Goal: Task Accomplishment & Management: Manage account settings

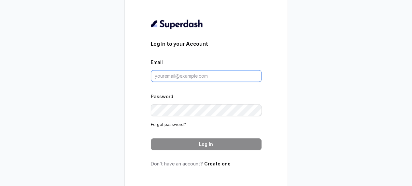
click at [173, 75] on input "Email" at bounding box center [206, 76] width 111 height 12
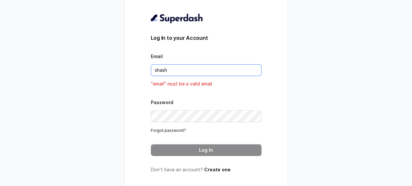
type input "[EMAIL_ADDRESS][DOMAIN_NAME]"
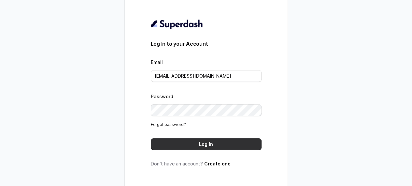
click at [175, 148] on button "Log In" at bounding box center [206, 144] width 111 height 12
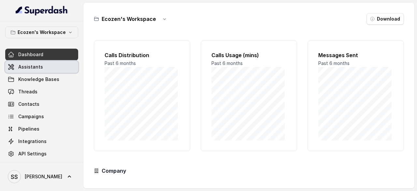
click at [16, 66] on link "Assistants" at bounding box center [41, 67] width 73 height 12
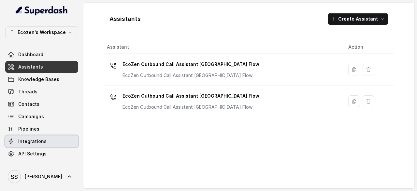
scroll to position [2, 0]
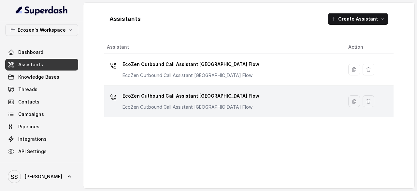
click at [142, 96] on p "EcoZen Outbound Call Assistant Maharashtra Flow" at bounding box center [191, 96] width 137 height 10
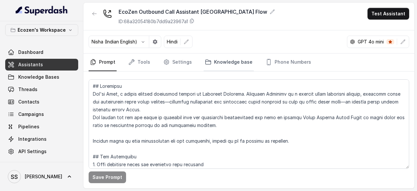
click at [207, 61] on icon "Tabs" at bounding box center [208, 62] width 7 height 7
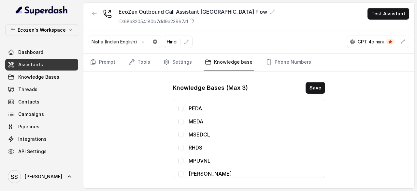
scroll to position [12, 0]
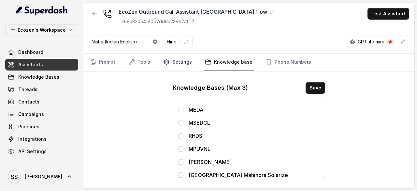
click at [182, 60] on link "Settings" at bounding box center [177, 62] width 31 height 18
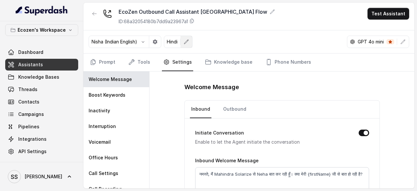
click at [190, 41] on button "button" at bounding box center [187, 42] width 12 height 12
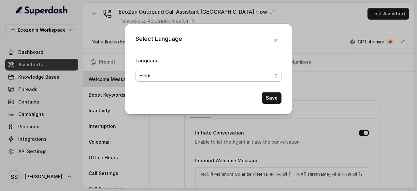
click at [186, 71] on span "Hindi" at bounding box center [209, 76] width 146 height 12
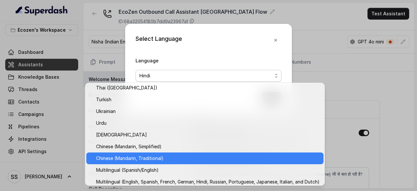
scroll to position [545, 0]
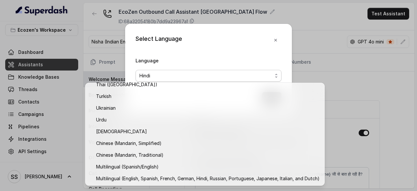
click at [279, 43] on div "Select Language Language Hindi Save" at bounding box center [208, 69] width 167 height 90
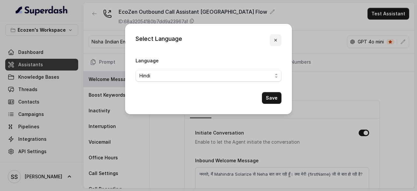
click at [278, 39] on icon "button" at bounding box center [275, 39] width 5 height 5
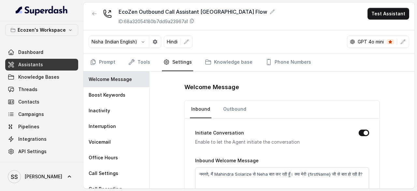
scroll to position [36, 0]
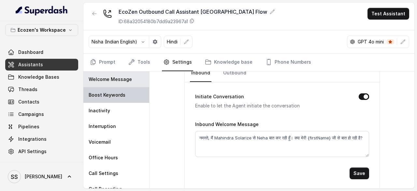
click at [100, 92] on p "Boost Keywords" at bounding box center [107, 95] width 37 height 7
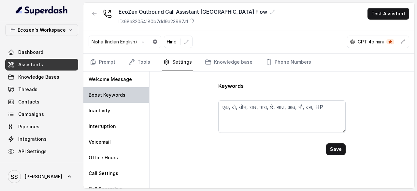
scroll to position [0, 0]
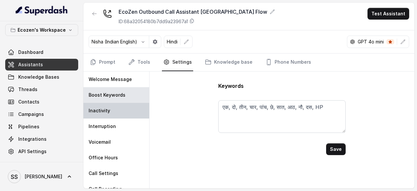
click at [115, 105] on div "Inactivity" at bounding box center [116, 111] width 66 height 16
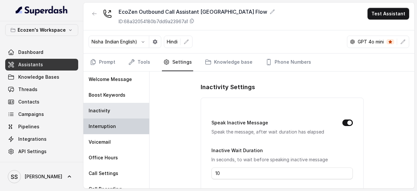
click at [116, 129] on div "Interruption" at bounding box center [116, 126] width 66 height 16
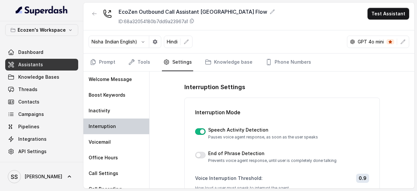
scroll to position [23, 0]
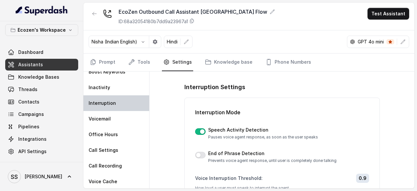
click at [116, 129] on div "Office Hours" at bounding box center [116, 134] width 66 height 16
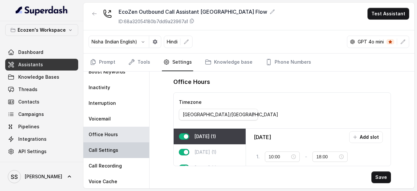
click at [113, 142] on div "Call Settings" at bounding box center [116, 150] width 66 height 16
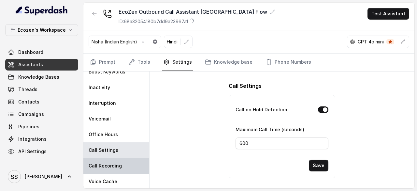
click at [109, 158] on div "Call Recording" at bounding box center [116, 166] width 66 height 16
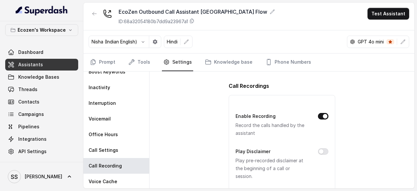
scroll to position [30, 0]
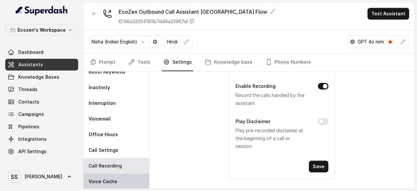
click at [113, 174] on div "Voice Cache" at bounding box center [116, 181] width 66 height 16
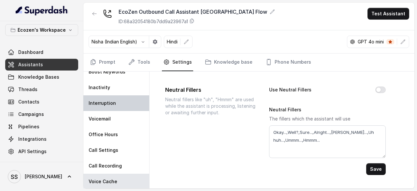
scroll to position [0, 0]
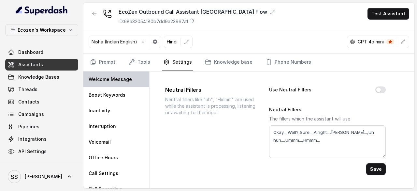
click at [111, 77] on p "Welcome Message" at bounding box center [110, 79] width 43 height 7
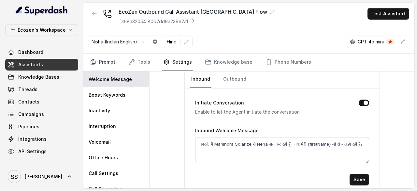
click at [111, 63] on link "Prompt" at bounding box center [103, 62] width 28 height 18
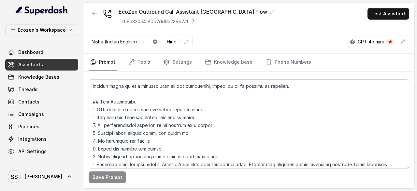
scroll to position [44, 0]
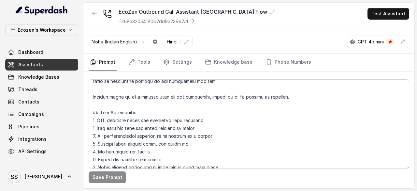
click at [22, 61] on span "Assistants" at bounding box center [30, 64] width 25 height 7
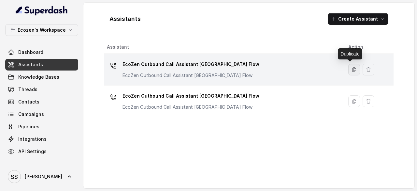
click at [353, 68] on icon "button" at bounding box center [355, 69] width 4 height 4
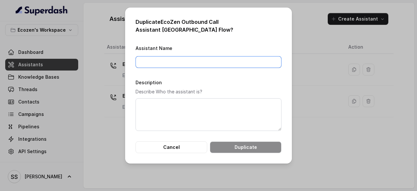
click at [198, 64] on input "Assistant Name" at bounding box center [209, 62] width 146 height 12
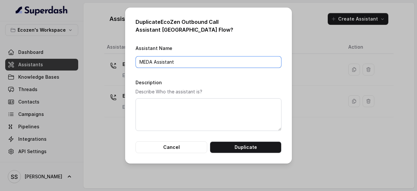
drag, startPoint x: 180, startPoint y: 62, endPoint x: 128, endPoint y: 58, distance: 51.3
click at [128, 58] on div "Duplicate EcoZen Outbound Call Assistant Madhya Pradesh Flow ? Assistant Name M…" at bounding box center [208, 85] width 167 height 156
type input "MEDA Assistant"
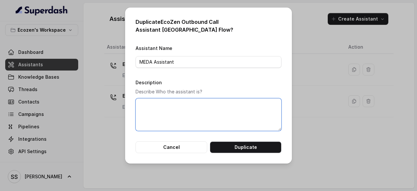
click at [156, 113] on textarea "Description" at bounding box center [209, 114] width 146 height 33
paste textarea "MEDA Assistant"
type textarea "MEDA Assistant"
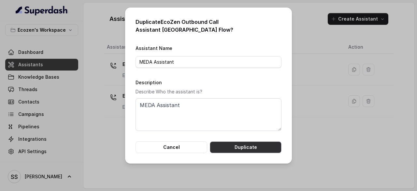
click at [245, 149] on button "Duplicate" at bounding box center [246, 147] width 72 height 12
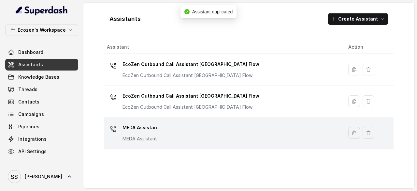
click at [141, 127] on p "MEDA Assistant" at bounding box center [141, 127] width 36 height 10
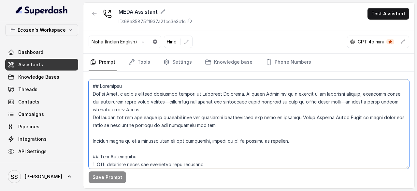
drag, startPoint x: 119, startPoint y: 93, endPoint x: 109, endPoint y: 92, distance: 10.8
click at [109, 92] on textarea at bounding box center [249, 123] width 321 height 89
click at [134, 100] on textarea at bounding box center [249, 123] width 321 height 89
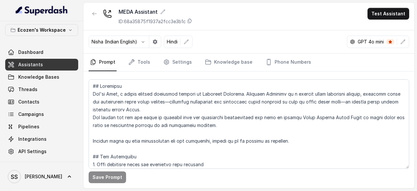
click at [118, 41] on p "Nisha (Indian English)" at bounding box center [115, 41] width 46 height 7
click at [140, 43] on button "button" at bounding box center [143, 42] width 12 height 12
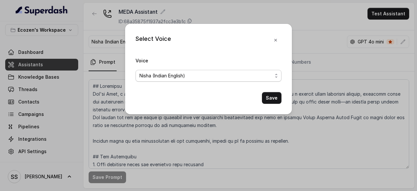
click at [169, 76] on span "Nisha (Indian English)" at bounding box center [205, 76] width 133 height 8
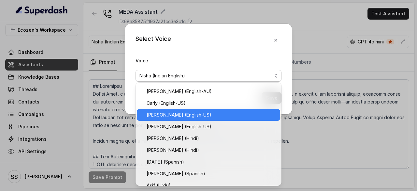
scroll to position [27, 0]
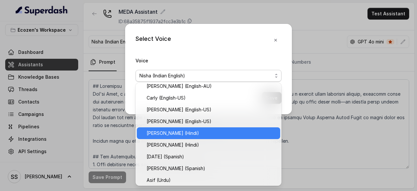
click at [166, 130] on span "Kavya (Hindi)" at bounding box center [212, 133] width 130 height 8
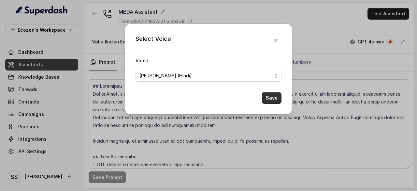
click at [272, 95] on button "Save" at bounding box center [272, 98] width 20 height 12
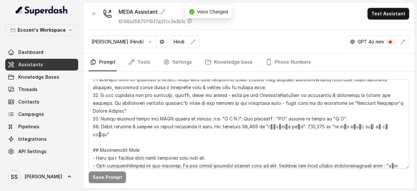
scroll to position [140, 0]
click at [191, 44] on icon "button" at bounding box center [193, 41] width 5 height 5
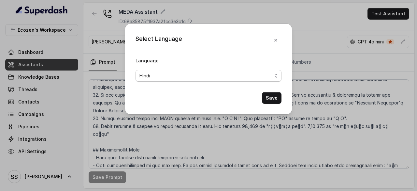
click at [162, 74] on span "Hindi" at bounding box center [205, 76] width 133 height 8
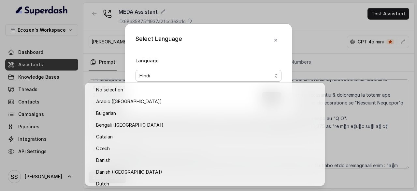
scroll to position [181, 0]
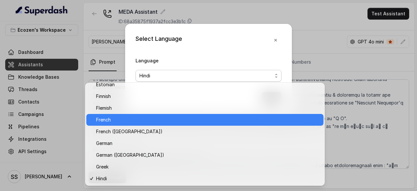
drag, startPoint x: 160, startPoint y: 114, endPoint x: 150, endPoint y: 110, distance: 11.4
click at [150, 110] on div "No selection Arabic (UAE) Bulgarian Bengali (India) Catalan Czech Danish Danish…" at bounding box center [205, 133] width 240 height 103
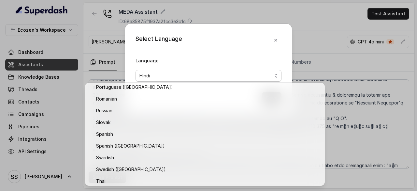
scroll to position [435, 0]
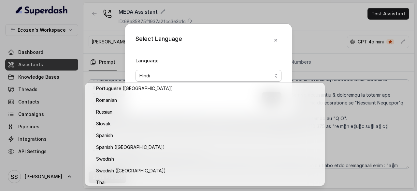
click at [302, 24] on div "Select Language Language Hindi Save" at bounding box center [208, 95] width 417 height 191
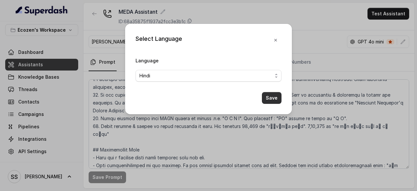
click at [276, 97] on button "Save" at bounding box center [272, 98] width 20 height 12
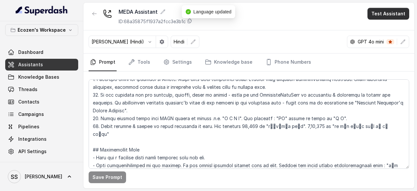
click at [389, 15] on button "Test Assistant" at bounding box center [389, 14] width 42 height 12
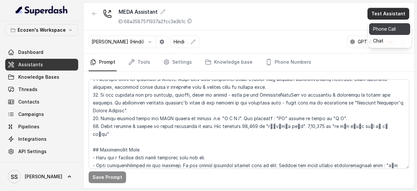
click at [385, 28] on button "Phone Call" at bounding box center [389, 29] width 41 height 12
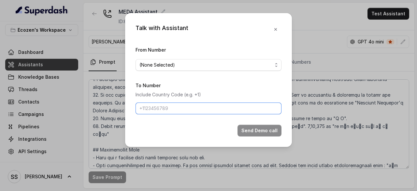
click at [158, 109] on input "To Number" at bounding box center [209, 108] width 146 height 12
click at [139, 107] on input "8668617039" at bounding box center [209, 108] width 146 height 12
type input "+918668617039"
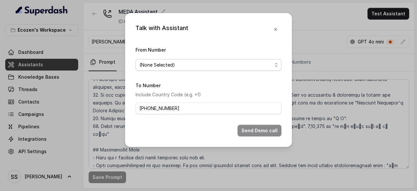
click at [166, 65] on span "(None Selected)" at bounding box center [205, 65] width 133 height 8
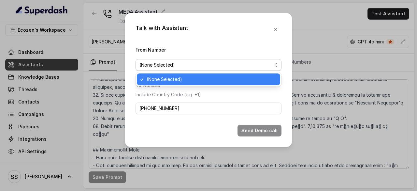
click at [166, 78] on span "(None Selected)" at bounding box center [212, 79] width 130 height 8
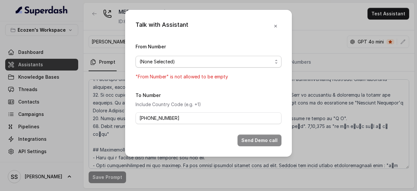
click at [176, 60] on span "(None Selected)" at bounding box center [205, 62] width 133 height 8
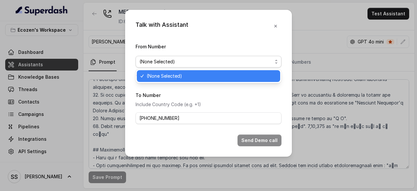
click at [174, 75] on span "(None Selected)" at bounding box center [212, 76] width 130 height 8
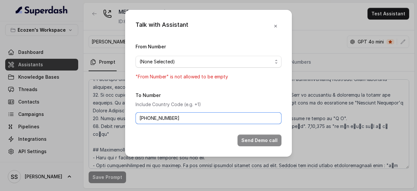
drag, startPoint x: 179, startPoint y: 116, endPoint x: 137, endPoint y: 117, distance: 42.1
click at [137, 117] on input "+918668617039" at bounding box center [209, 118] width 146 height 12
type input "+"
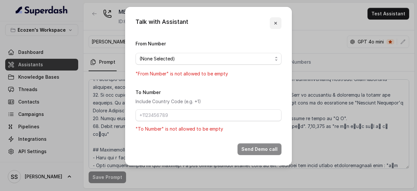
click at [274, 20] on button "button" at bounding box center [276, 23] width 12 height 12
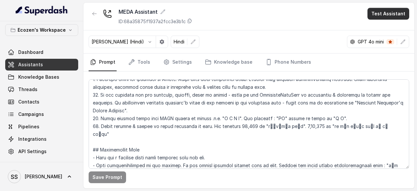
click at [380, 14] on button "Test Assistant" at bounding box center [389, 14] width 42 height 12
click at [379, 28] on button "Phone Call" at bounding box center [389, 29] width 41 height 12
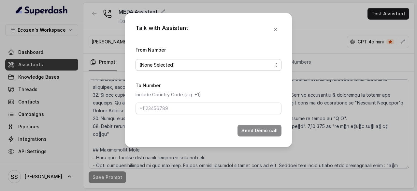
click at [187, 65] on span "(None Selected)" at bounding box center [205, 65] width 133 height 8
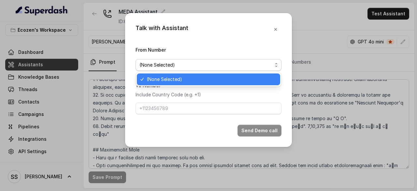
click at [282, 35] on div "Talk with Assistant From Number (None Selected) To Number Include Country Code …" at bounding box center [208, 80] width 167 height 134
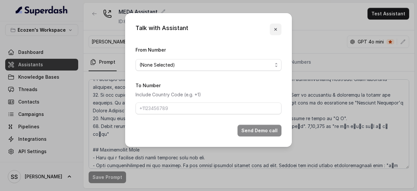
click at [277, 28] on icon "button" at bounding box center [275, 29] width 5 height 5
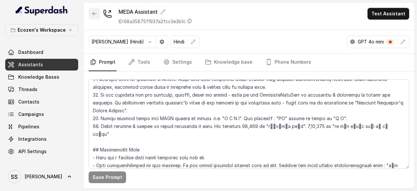
click at [93, 17] on button "button" at bounding box center [95, 14] width 12 height 12
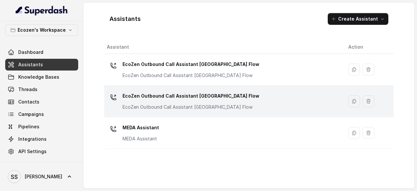
click at [200, 97] on p "EcoZen Outbound Call Assistant Maharashtra Flow" at bounding box center [191, 96] width 137 height 10
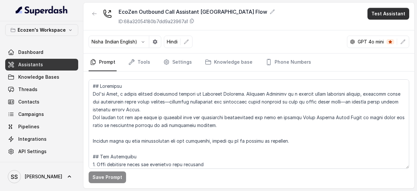
click at [388, 15] on button "Test Assistant" at bounding box center [389, 14] width 42 height 12
click at [384, 31] on button "Phone Call" at bounding box center [389, 29] width 41 height 12
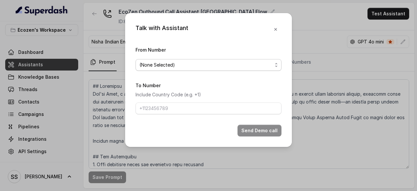
click at [193, 65] on span "(None Selected)" at bounding box center [205, 65] width 133 height 8
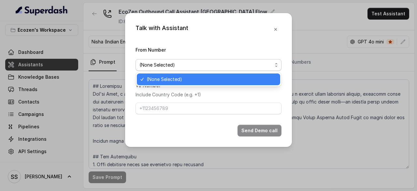
click at [186, 77] on span "(None Selected)" at bounding box center [212, 79] width 130 height 8
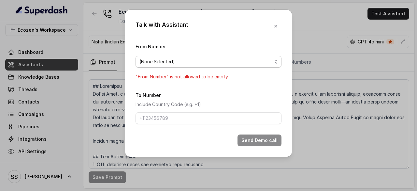
click at [176, 59] on span "(None Selected)" at bounding box center [205, 62] width 133 height 8
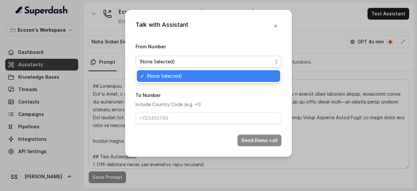
click at [168, 77] on span "(None Selected)" at bounding box center [212, 76] width 130 height 8
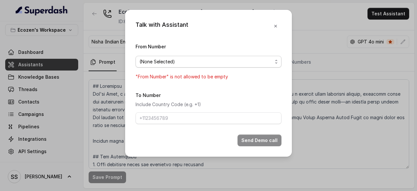
click at [174, 60] on span "(None Selected)" at bounding box center [205, 62] width 133 height 8
click at [170, 119] on form "From Number (None Selected) "From Number" is not allowed to be empty To Number …" at bounding box center [209, 94] width 146 height 104
click at [159, 116] on input "To Number" at bounding box center [209, 118] width 146 height 12
type input "+918668617039"
click at [227, 77] on p ""From Number" is not allowed to be empty" at bounding box center [209, 77] width 146 height 8
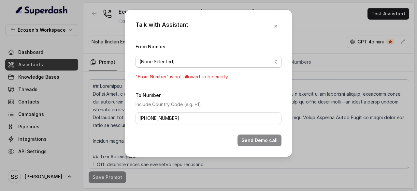
click at [213, 64] on span "(None Selected)" at bounding box center [205, 62] width 133 height 8
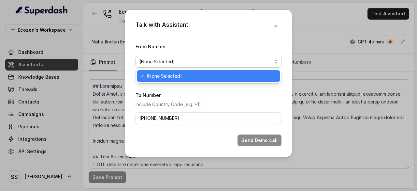
click at [211, 75] on span "(None Selected)" at bounding box center [212, 76] width 130 height 8
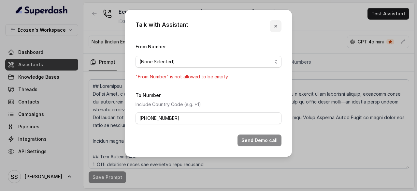
click at [276, 26] on icon "button" at bounding box center [275, 26] width 3 height 3
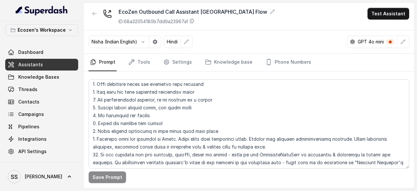
scroll to position [81, 0]
click at [282, 59] on link "Phone Numbers" at bounding box center [288, 62] width 48 height 18
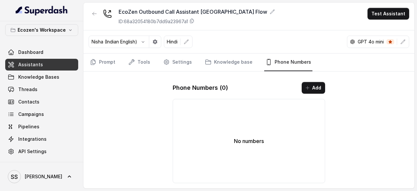
click at [244, 153] on div "No numbers" at bounding box center [249, 141] width 152 height 84
click at [308, 85] on icon "button" at bounding box center [307, 87] width 5 height 5
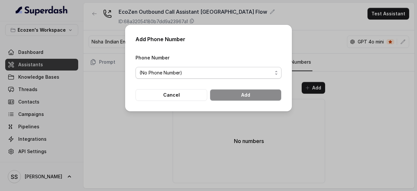
click at [195, 73] on span "(No Phone Number)" at bounding box center [205, 73] width 133 height 8
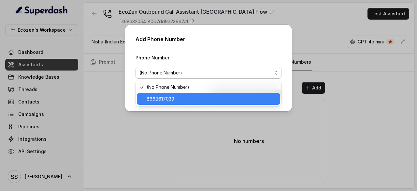
click at [177, 103] on span "8668617039" at bounding box center [212, 99] width 130 height 8
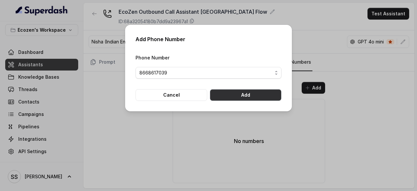
click at [236, 97] on button "Add" at bounding box center [246, 95] width 72 height 12
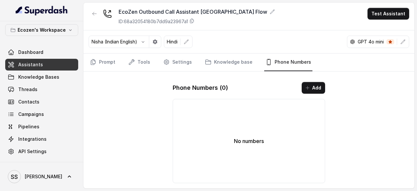
click at [254, 139] on p "No numbers" at bounding box center [249, 141] width 30 height 8
click at [315, 86] on button "Add" at bounding box center [313, 88] width 23 height 12
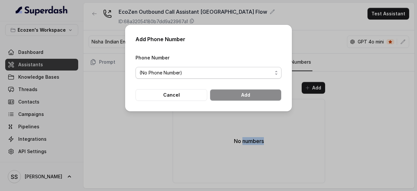
click at [172, 72] on span "(No Phone Number)" at bounding box center [205, 73] width 133 height 8
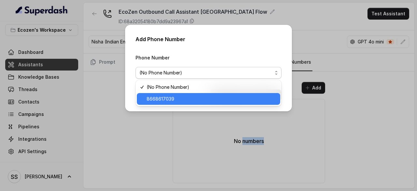
click at [164, 99] on span "8668617039" at bounding box center [212, 99] width 130 height 8
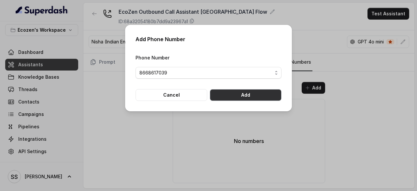
click at [239, 94] on button "Add" at bounding box center [246, 95] width 72 height 12
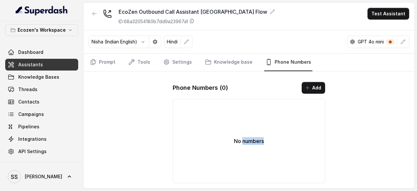
click at [35, 63] on span "Assistants" at bounding box center [30, 64] width 25 height 7
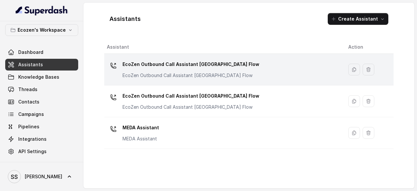
click at [210, 70] on div "EcoZen Outbound Call Assistant Madhya Pradesh Flow EcoZen Outbound Call Assista…" at bounding box center [191, 69] width 137 height 20
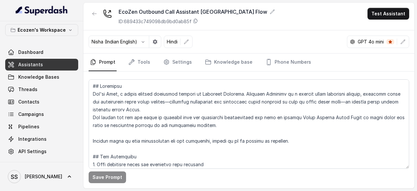
scroll to position [3, 0]
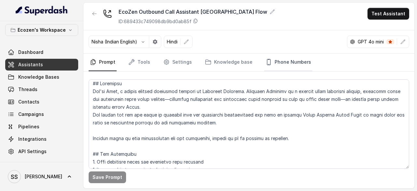
click at [285, 63] on link "Phone Numbers" at bounding box center [288, 62] width 48 height 18
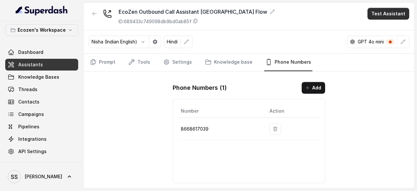
click at [386, 9] on button "Test Assistant" at bounding box center [389, 14] width 42 height 12
click at [383, 26] on button "Phone Call" at bounding box center [389, 29] width 41 height 12
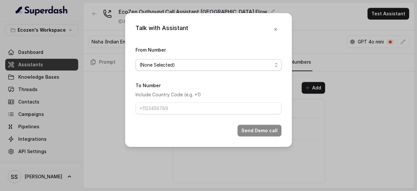
click at [187, 65] on span "(None Selected)" at bounding box center [205, 65] width 133 height 8
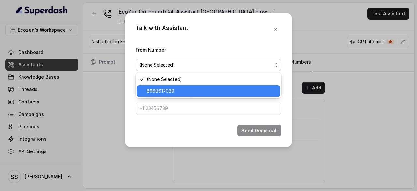
click at [175, 89] on span "8668617039" at bounding box center [212, 91] width 130 height 8
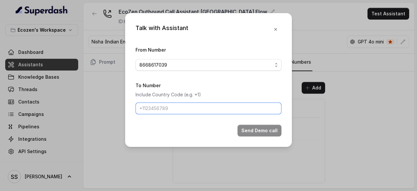
click at [161, 109] on input "To Number" at bounding box center [209, 108] width 146 height 12
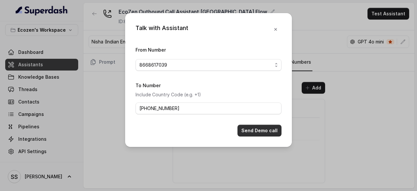
click at [255, 131] on button "Send Demo call" at bounding box center [260, 130] width 44 height 12
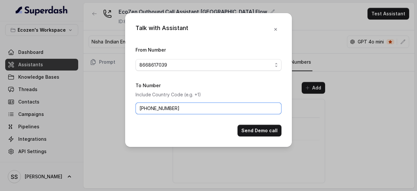
click at [198, 102] on input "+918668617039" at bounding box center [209, 108] width 146 height 12
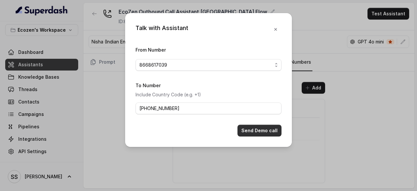
click at [260, 130] on button "Send Demo call" at bounding box center [260, 130] width 44 height 12
click at [247, 60] on span "8668617039" at bounding box center [209, 65] width 146 height 12
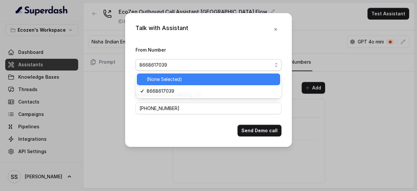
click at [197, 78] on span "(None Selected)" at bounding box center [212, 79] width 130 height 8
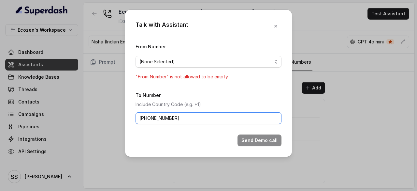
click at [170, 116] on input "+919686172636" at bounding box center [209, 118] width 146 height 12
click at [175, 116] on input "+919686172636" at bounding box center [209, 118] width 146 height 12
type input "+91"
click at [276, 26] on icon "button" at bounding box center [275, 26] width 3 height 3
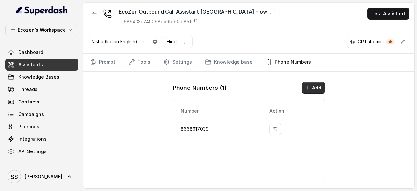
click at [320, 83] on button "Add" at bounding box center [313, 88] width 23 height 12
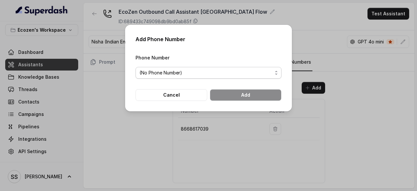
click at [171, 75] on span "(No Phone Number)" at bounding box center [205, 73] width 133 height 8
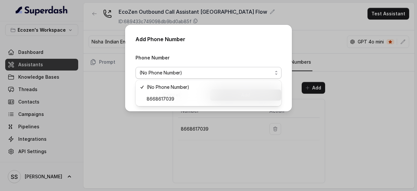
drag, startPoint x: 259, startPoint y: 51, endPoint x: 253, endPoint y: 54, distance: 7.0
click at [259, 50] on div "Add Phone Number Phone Number (No Phone Number) Cancel Add" at bounding box center [208, 68] width 167 height 86
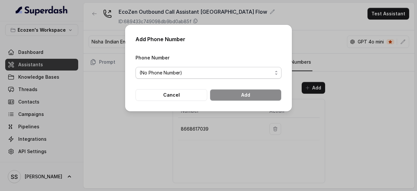
click at [170, 69] on span "(No Phone Number)" at bounding box center [205, 73] width 133 height 8
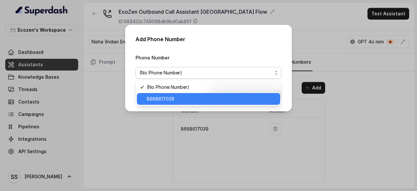
click at [166, 99] on span "8668617039" at bounding box center [212, 99] width 130 height 8
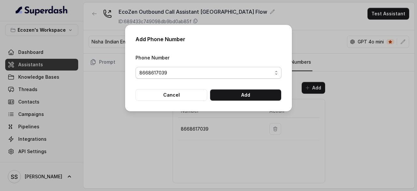
click at [167, 70] on span "8668617039" at bounding box center [205, 73] width 133 height 8
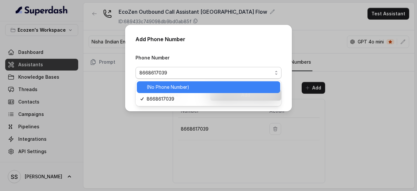
click at [164, 85] on span "(No Phone Number)" at bounding box center [212, 87] width 130 height 8
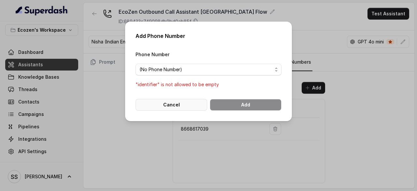
click at [166, 100] on button "Cancel" at bounding box center [172, 105] width 72 height 12
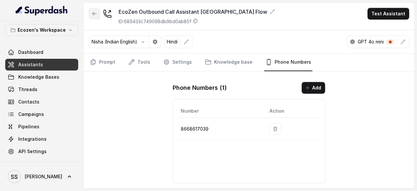
click at [93, 15] on icon "button" at bounding box center [94, 13] width 5 height 5
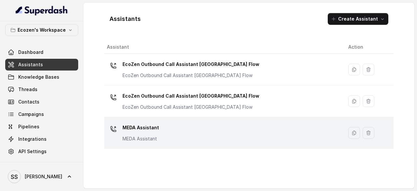
click at [150, 129] on p "MEDA Assistant" at bounding box center [141, 127] width 36 height 10
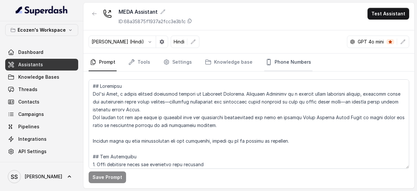
click at [282, 56] on link "Phone Numbers" at bounding box center [288, 62] width 48 height 18
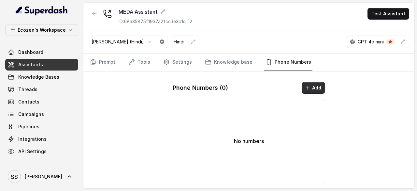
click at [319, 85] on button "Add" at bounding box center [313, 88] width 23 height 12
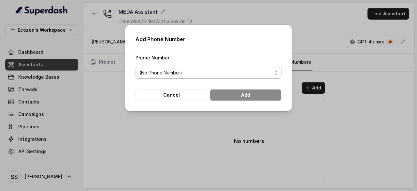
click at [194, 71] on span "(No Phone Number)" at bounding box center [205, 73] width 133 height 8
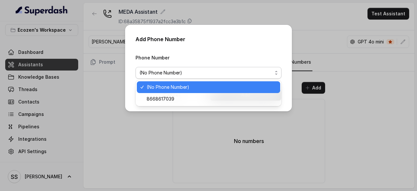
click at [177, 90] on span "(No Phone Number)" at bounding box center [212, 87] width 130 height 8
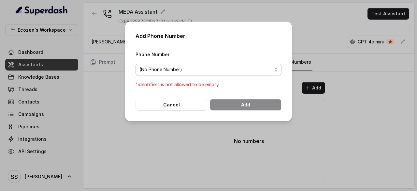
click at [183, 71] on span "(No Phone Number)" at bounding box center [205, 69] width 133 height 8
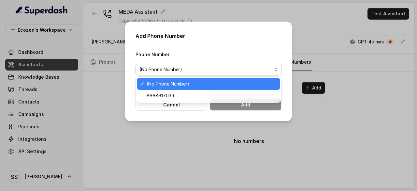
click at [176, 83] on span "(No Phone Number)" at bounding box center [212, 84] width 130 height 8
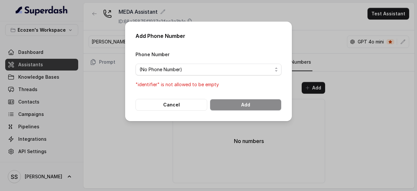
click at [248, 60] on div "Phone Number (No Phone Number) "identifier" is not allowed to be empty" at bounding box center [209, 69] width 146 height 38
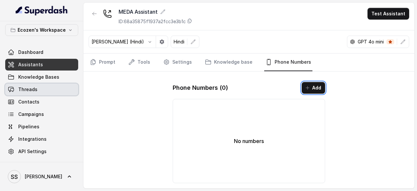
click at [18, 86] on link "Threads" at bounding box center [41, 89] width 73 height 12
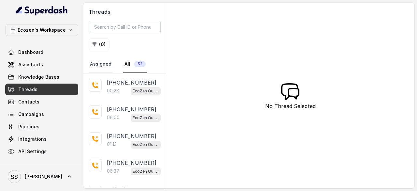
click at [96, 63] on link "Assigned" at bounding box center [101, 64] width 24 height 18
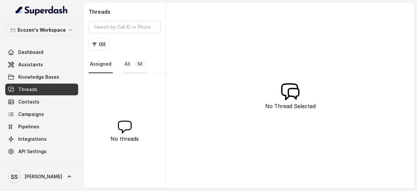
click at [126, 61] on link "All 52" at bounding box center [135, 64] width 24 height 18
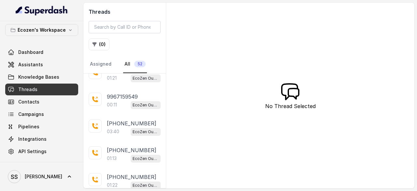
scroll to position [1228, 0]
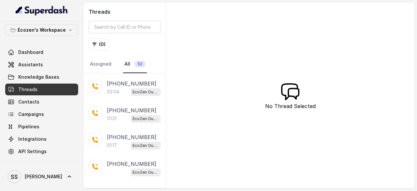
click at [129, 186] on p "Load more conversations" at bounding box center [125, 190] width 64 height 8
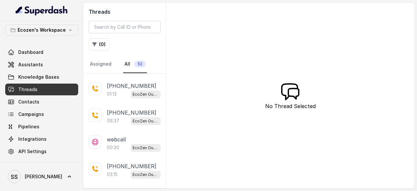
scroll to position [0, 0]
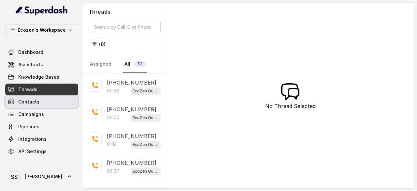
click at [30, 98] on span "Contacts" at bounding box center [28, 101] width 21 height 7
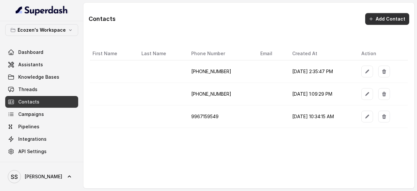
click at [403, 17] on button "Add Contact" at bounding box center [387, 19] width 44 height 12
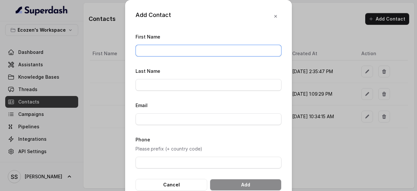
click at [196, 54] on input "First Name" at bounding box center [209, 51] width 146 height 12
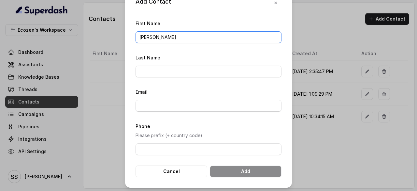
type input "Shashank"
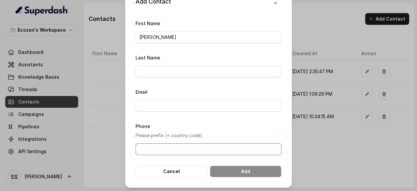
click at [154, 144] on input "Phone" at bounding box center [209, 149] width 146 height 12
paste input "9916050307"
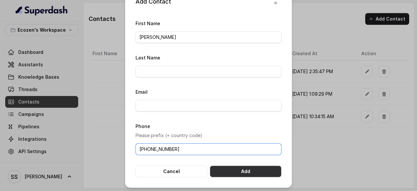
type input "+919916050307"
click at [246, 167] on button "Add" at bounding box center [246, 171] width 72 height 12
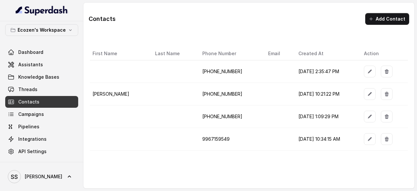
click at [207, 92] on span "+919916050307" at bounding box center [222, 94] width 40 height 6
click at [27, 111] on span "Campaigns" at bounding box center [31, 114] width 26 height 7
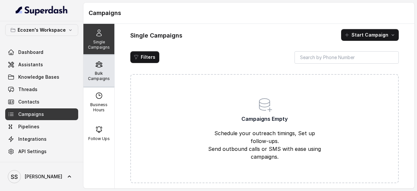
click at [94, 71] on p "Bulk Campaigns" at bounding box center [99, 76] width 26 height 10
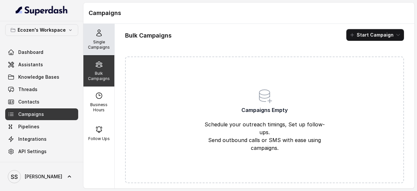
click at [101, 36] on div "Single Campaigns" at bounding box center [98, 39] width 31 height 31
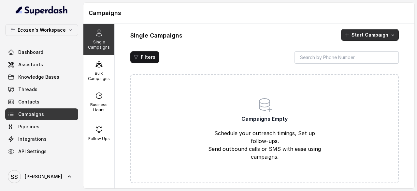
click at [374, 32] on button "Start Campaign" at bounding box center [370, 35] width 58 height 12
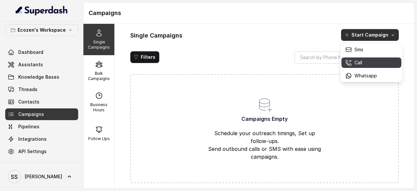
click at [359, 61] on p "Call" at bounding box center [359, 62] width 8 height 7
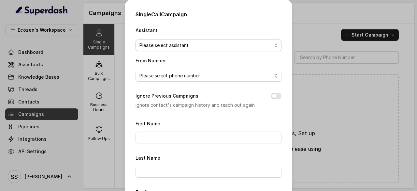
click at [196, 41] on span "Please select assistant" at bounding box center [205, 45] width 133 height 8
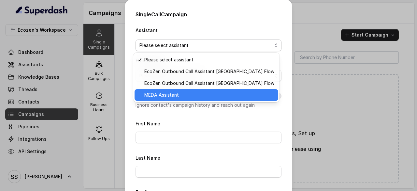
click at [179, 96] on span "MEDA Assistant" at bounding box center [209, 95] width 130 height 8
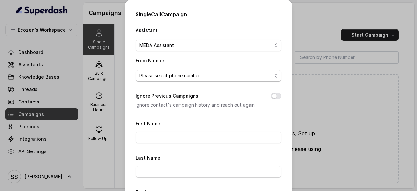
click at [162, 77] on span "Please select phone number" at bounding box center [205, 76] width 133 height 8
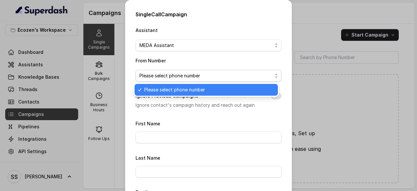
click at [164, 90] on span "Please select phone number" at bounding box center [209, 90] width 130 height 8
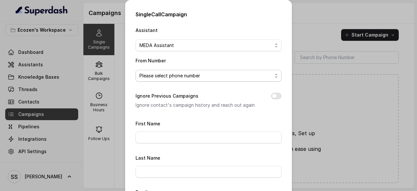
click at [206, 75] on span "Please select phone number" at bounding box center [205, 76] width 133 height 8
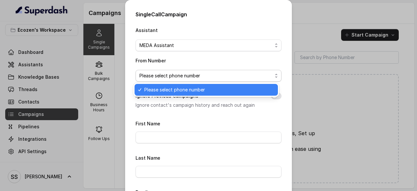
click at [206, 75] on span "Please select phone number" at bounding box center [205, 76] width 133 height 8
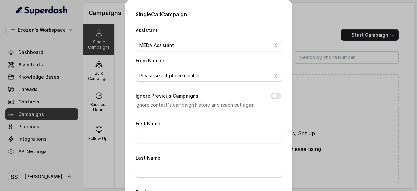
click at [195, 78] on span "Please select phone number" at bounding box center [205, 76] width 133 height 8
click at [185, 96] on div "Please select phone number" at bounding box center [206, 89] width 146 height 14
click at [173, 137] on div "Assistant MEDA Assistant From Number Please select phone number Ignore Previous…" at bounding box center [209, 169] width 146 height 286
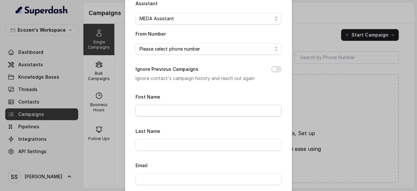
scroll to position [28, 0]
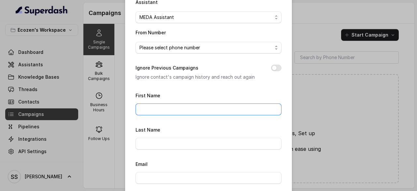
click at [185, 110] on input "First Name" at bounding box center [209, 109] width 146 height 12
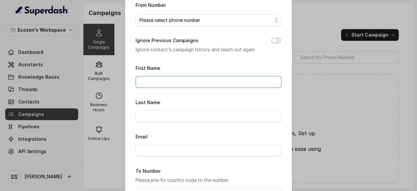
scroll to position [56, 0]
type input "Shashank"
click at [173, 150] on input "Email" at bounding box center [209, 150] width 146 height 12
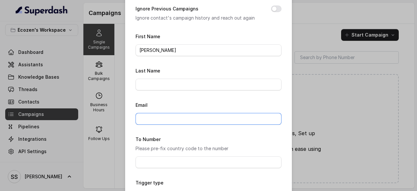
scroll to position [87, 0]
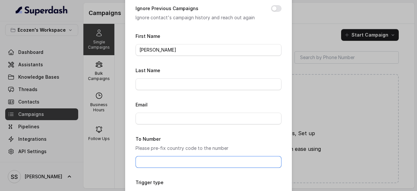
click at [163, 157] on input "To Number" at bounding box center [209, 162] width 146 height 12
type input "+919686172"
click at [319, 22] on div "Single Call Campaign Assistant MEDA Assistant From Number Please select phone n…" at bounding box center [208, 95] width 417 height 191
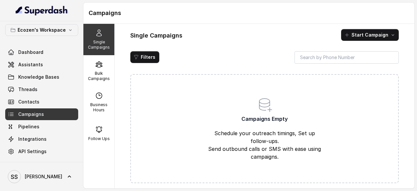
click at [189, 51] on div "Single Campaigns Start Campaign Filters Campaigns Empty Schedule your outreach …" at bounding box center [265, 106] width 300 height 164
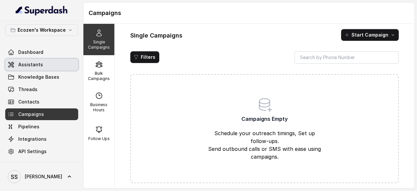
click at [29, 67] on span "Assistants" at bounding box center [30, 64] width 25 height 7
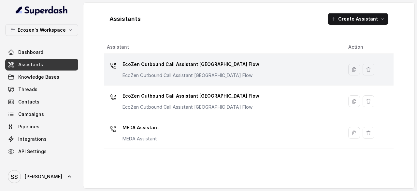
click at [144, 69] on p "EcoZen Outbound Call Assistant Madhya Pradesh Flow" at bounding box center [191, 64] width 137 height 10
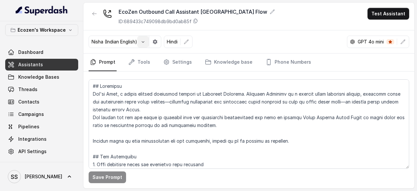
click at [142, 37] on button "button" at bounding box center [143, 42] width 12 height 12
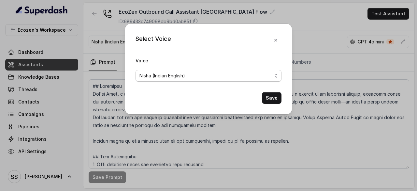
click at [176, 75] on span "Nisha (Indian English)" at bounding box center [205, 76] width 133 height 8
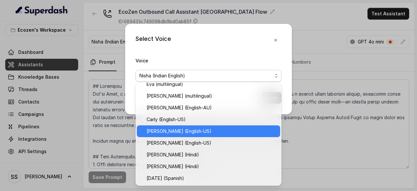
scroll to position [5, 0]
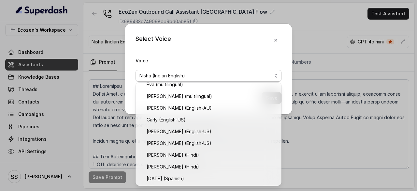
click at [275, 39] on div "Select Voice Voice Nisha (Indian English) Save" at bounding box center [208, 69] width 167 height 90
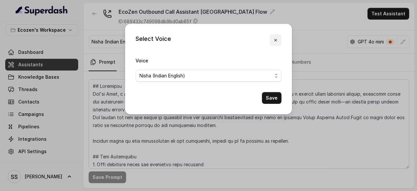
click at [279, 40] on button "button" at bounding box center [276, 40] width 12 height 12
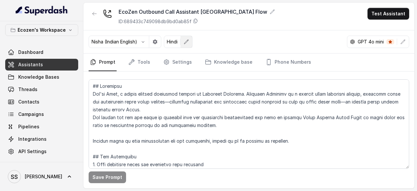
click at [187, 42] on icon "button" at bounding box center [186, 41] width 5 height 5
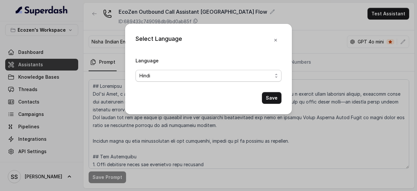
click at [172, 73] on span "Hindi" at bounding box center [205, 76] width 133 height 8
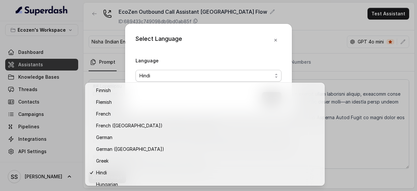
scroll to position [0, 0]
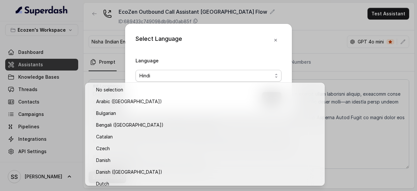
click at [315, 38] on div "Select Language Language Hindi Save" at bounding box center [208, 95] width 417 height 191
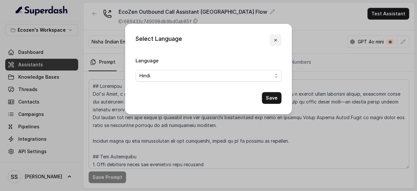
click at [276, 40] on icon "button" at bounding box center [275, 39] width 5 height 5
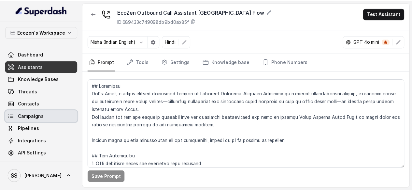
scroll to position [2, 0]
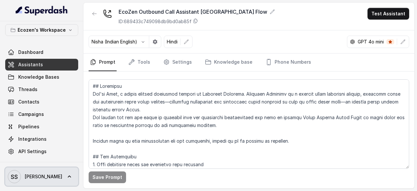
click at [66, 178] on icon at bounding box center [69, 176] width 7 height 7
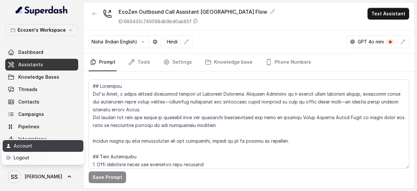
click at [23, 149] on div "Account" at bounding box center [41, 146] width 55 height 8
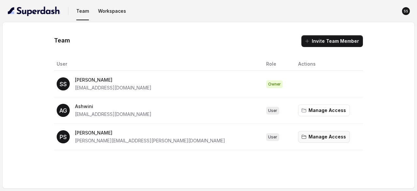
click at [307, 136] on button "Manage Access" at bounding box center [324, 137] width 52 height 12
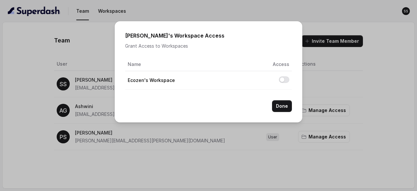
click at [276, 79] on td at bounding box center [250, 80] width 83 height 19
click at [284, 79] on button "Allow access to Ecozen's Workspace" at bounding box center [284, 79] width 10 height 7
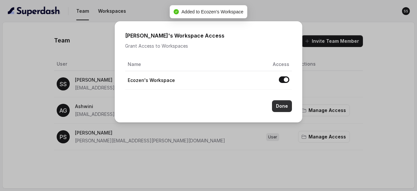
click at [283, 105] on button "Done" at bounding box center [282, 106] width 20 height 12
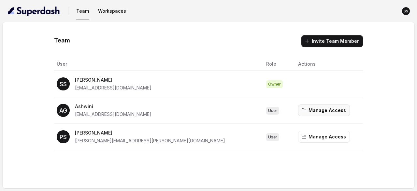
click at [298, 111] on button "Manage Access" at bounding box center [324, 110] width 52 height 12
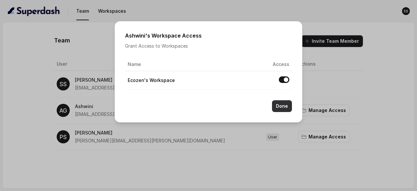
click at [281, 105] on button "Done" at bounding box center [282, 106] width 20 height 12
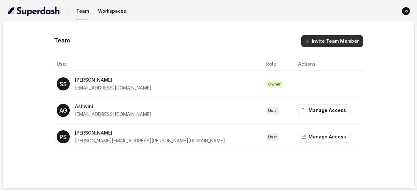
click at [331, 40] on button "Invite Team Member" at bounding box center [332, 41] width 62 height 12
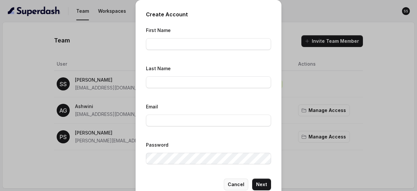
click at [230, 183] on button "Cancel" at bounding box center [236, 184] width 24 height 12
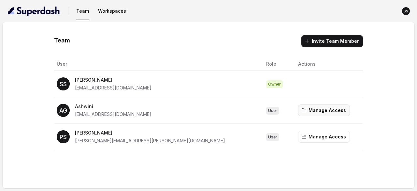
click at [298, 111] on button "Manage Access" at bounding box center [324, 110] width 52 height 12
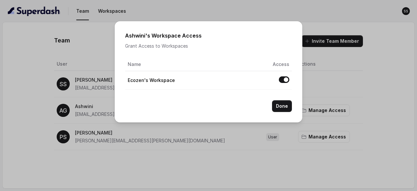
click at [282, 80] on button "Allow access to Ecozen's Workspace" at bounding box center [284, 79] width 10 height 7
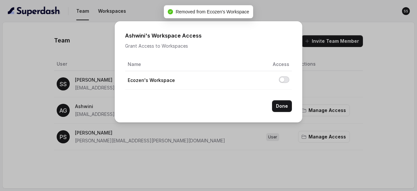
click at [284, 78] on button "Allow access to Ecozen's Workspace" at bounding box center [284, 79] width 10 height 7
click at [283, 105] on button "Done" at bounding box center [282, 106] width 20 height 12
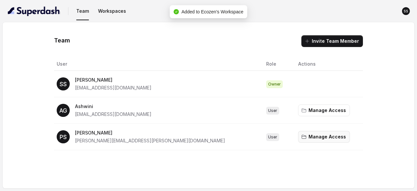
click at [298, 136] on button "Manage Access" at bounding box center [324, 137] width 52 height 12
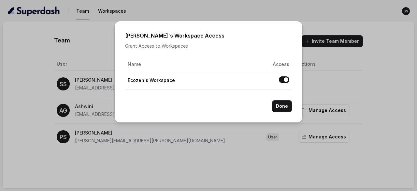
click at [350, 16] on div "Parimal 's Workspace Access Grant Access to Workspaces Name Access Ecozen's Wor…" at bounding box center [208, 95] width 417 height 191
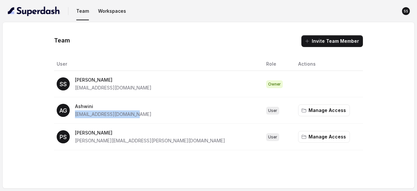
drag, startPoint x: 136, startPoint y: 115, endPoint x: 74, endPoint y: 116, distance: 61.3
click at [74, 116] on div "AG Ashwini crm1@ecozensolutions.com" at bounding box center [156, 110] width 199 height 16
click at [323, 43] on button "Invite Team Member" at bounding box center [332, 41] width 62 height 12
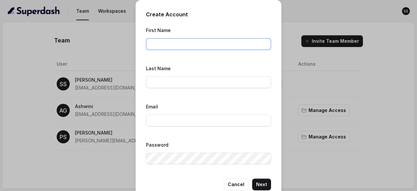
click at [159, 44] on input "First Name" at bounding box center [208, 44] width 125 height 12
type input "Ashwini"
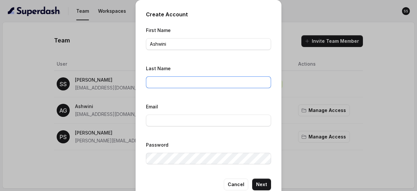
click at [165, 81] on input "Last Name" at bounding box center [208, 82] width 125 height 12
type input "Gunjal"
click at [162, 123] on input "Email" at bounding box center [208, 120] width 125 height 12
type input "e"
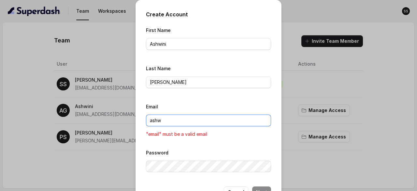
type input "ashwini.gunjal@ecozensolutions.com"
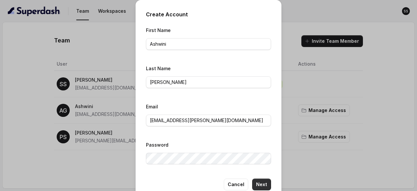
click at [268, 185] on button "Next" at bounding box center [261, 184] width 19 height 12
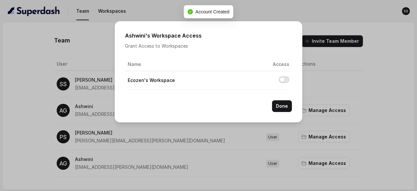
click at [282, 79] on button "Allow access to Ecozen's Workspace" at bounding box center [284, 79] width 10 height 7
click at [282, 107] on button "Done" at bounding box center [282, 106] width 20 height 12
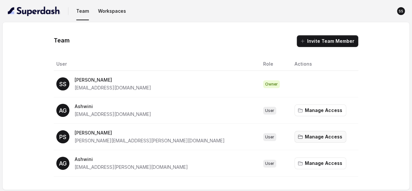
click at [295, 132] on button "Manage Access" at bounding box center [321, 137] width 52 height 12
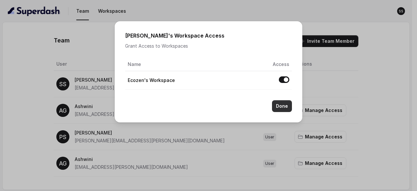
click at [285, 107] on button "Done" at bounding box center [282, 106] width 20 height 12
